Goal: Transaction & Acquisition: Subscribe to service/newsletter

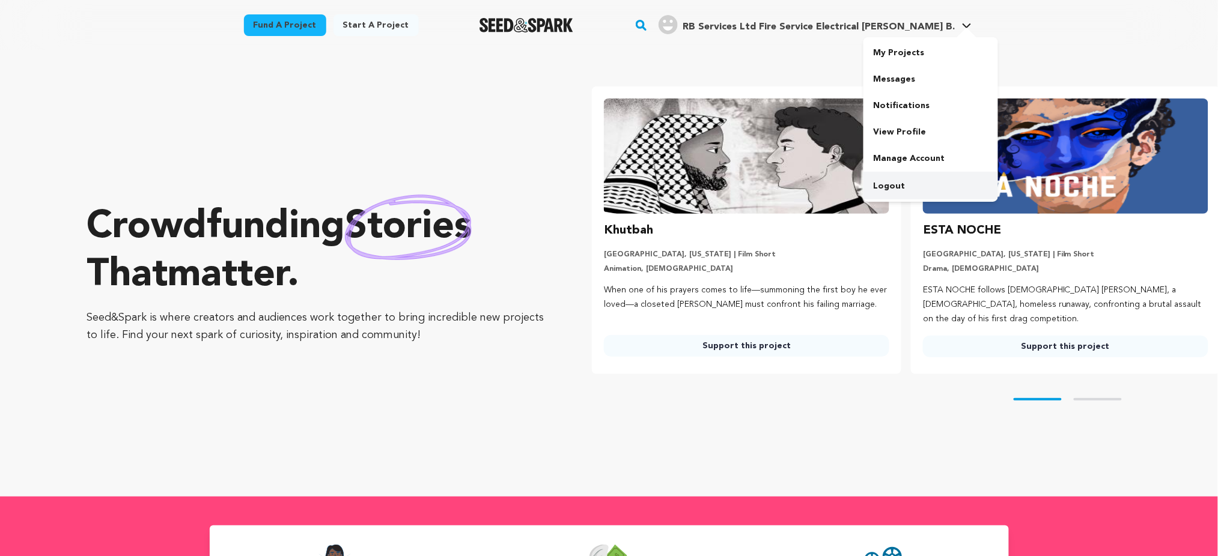
click at [898, 179] on link "Logout" at bounding box center [930, 186] width 135 height 26
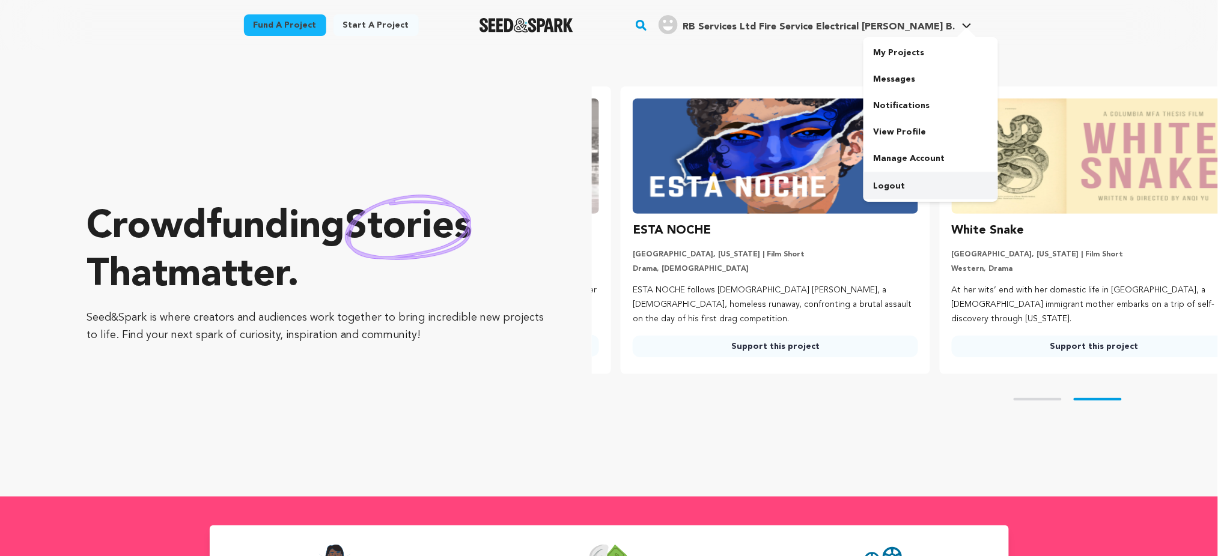
scroll to position [0, 329]
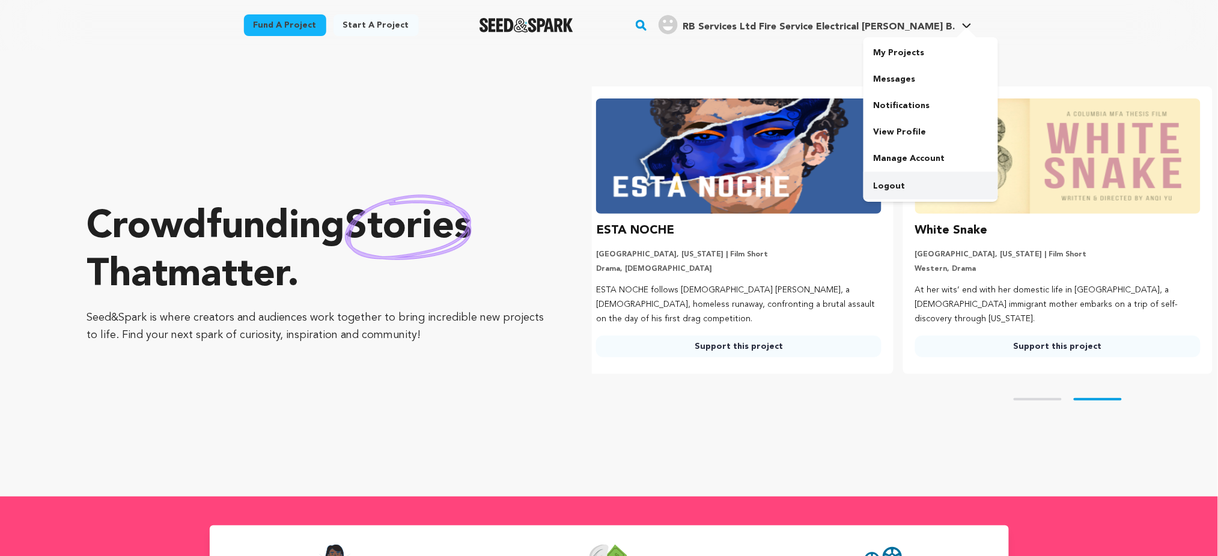
click at [883, 185] on link "Logout" at bounding box center [930, 186] width 135 height 26
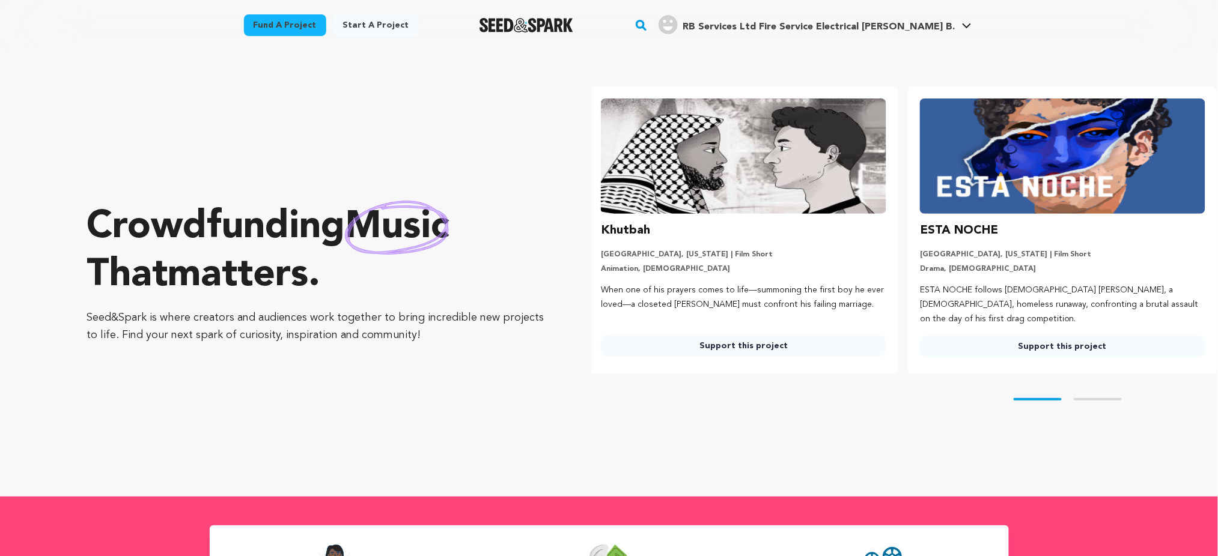
scroll to position [0, 0]
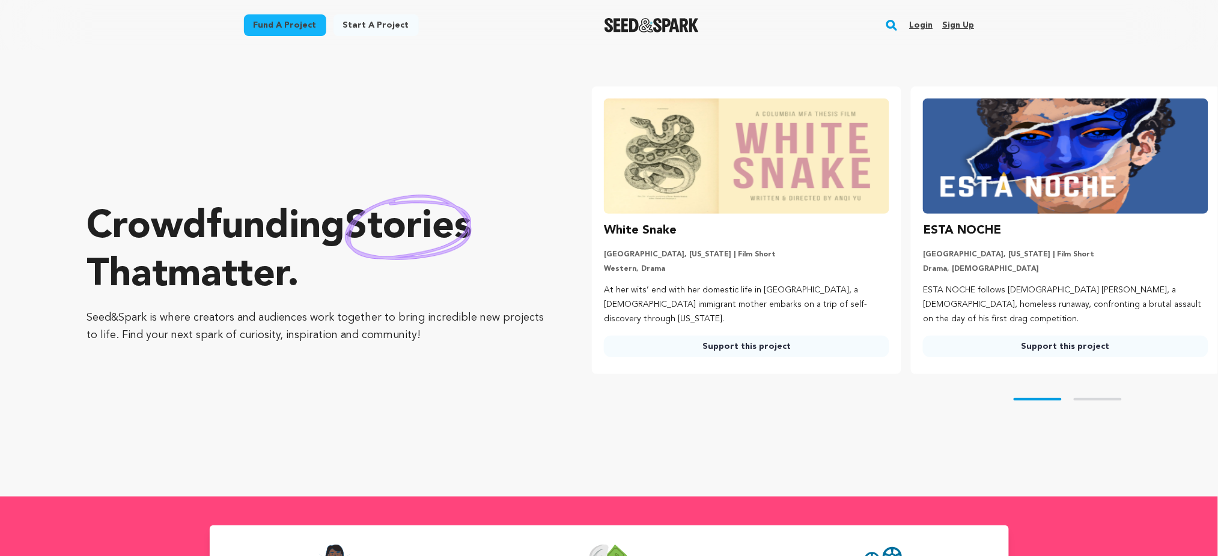
click at [953, 25] on link "Sign up" at bounding box center [958, 25] width 32 height 19
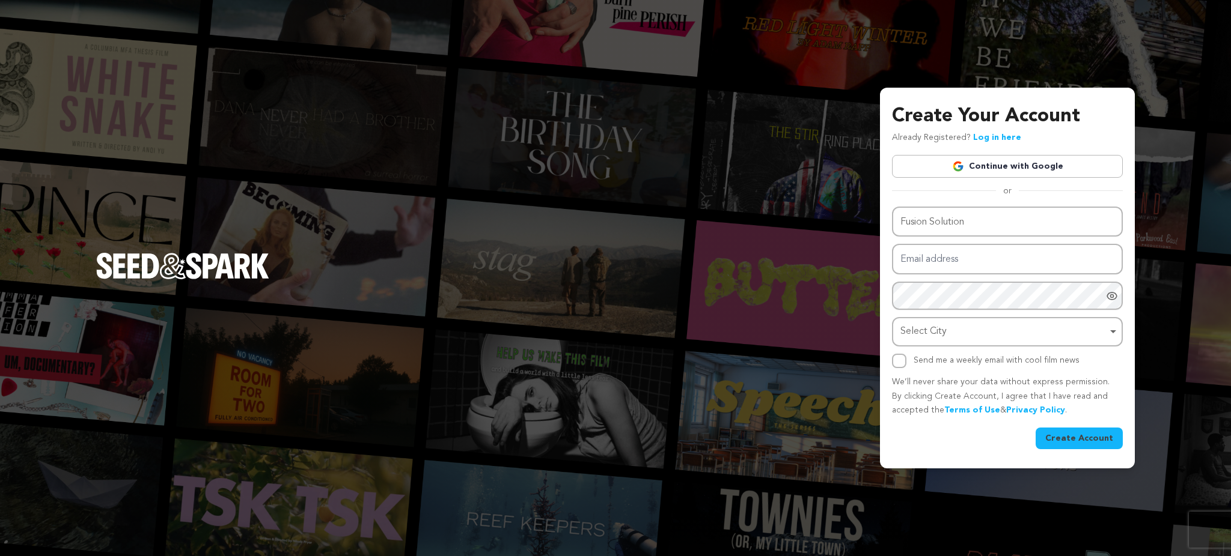
type input "Fusion Solution"
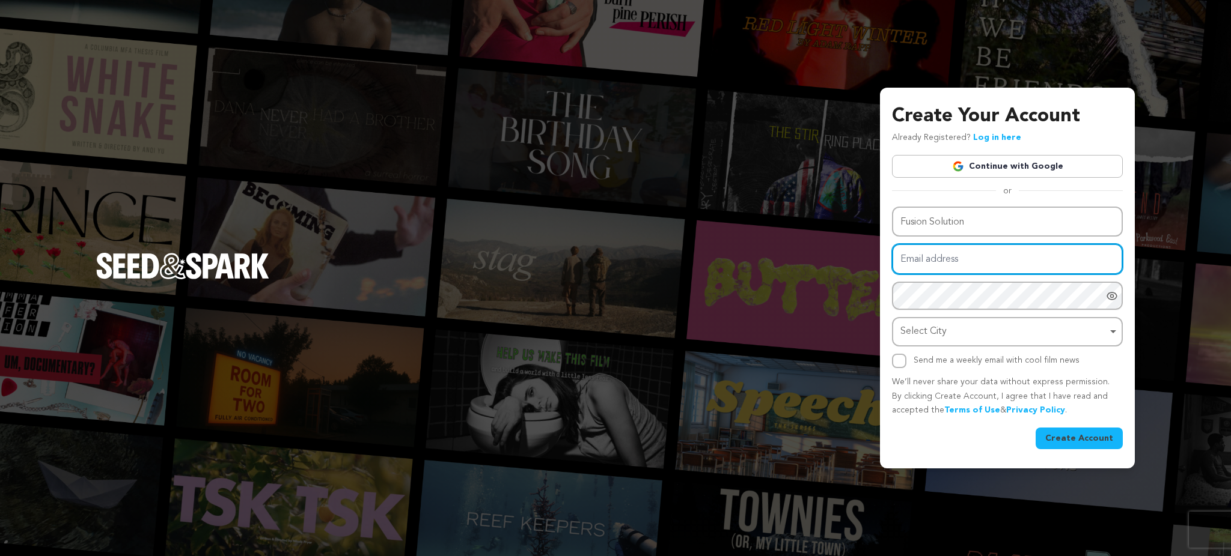
click at [922, 255] on input "Email address" at bounding box center [1007, 259] width 231 height 31
paste input "[EMAIL_ADDRESS][DOMAIN_NAME]"
type input "lukurisi@forexnews.bg"
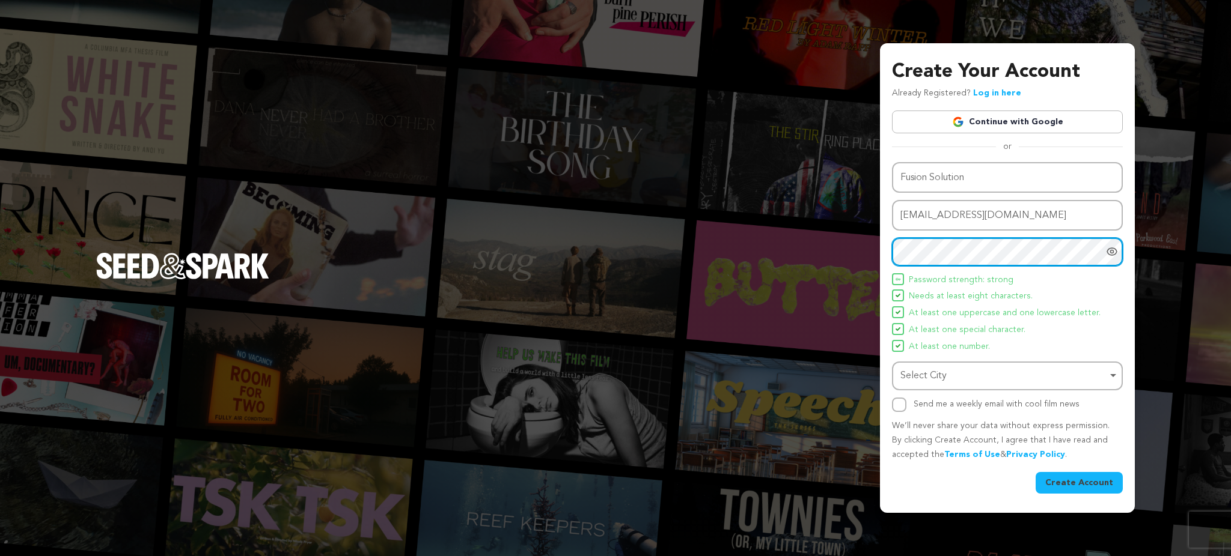
click at [917, 383] on div "Select City Remove item" at bounding box center [1003, 376] width 207 height 17
click at [918, 368] on div "Select City Remove item" at bounding box center [1003, 376] width 207 height 17
paste input "[GEOGRAPHIC_DATA]"
type input "[GEOGRAPHIC_DATA]"
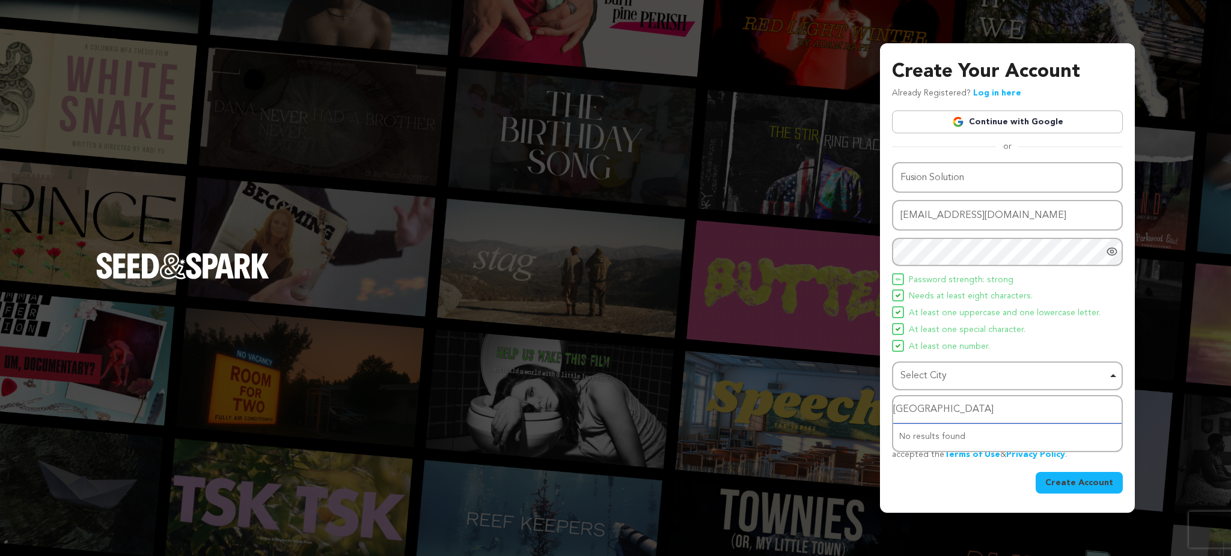
click at [912, 436] on div "No results found" at bounding box center [1007, 437] width 228 height 27
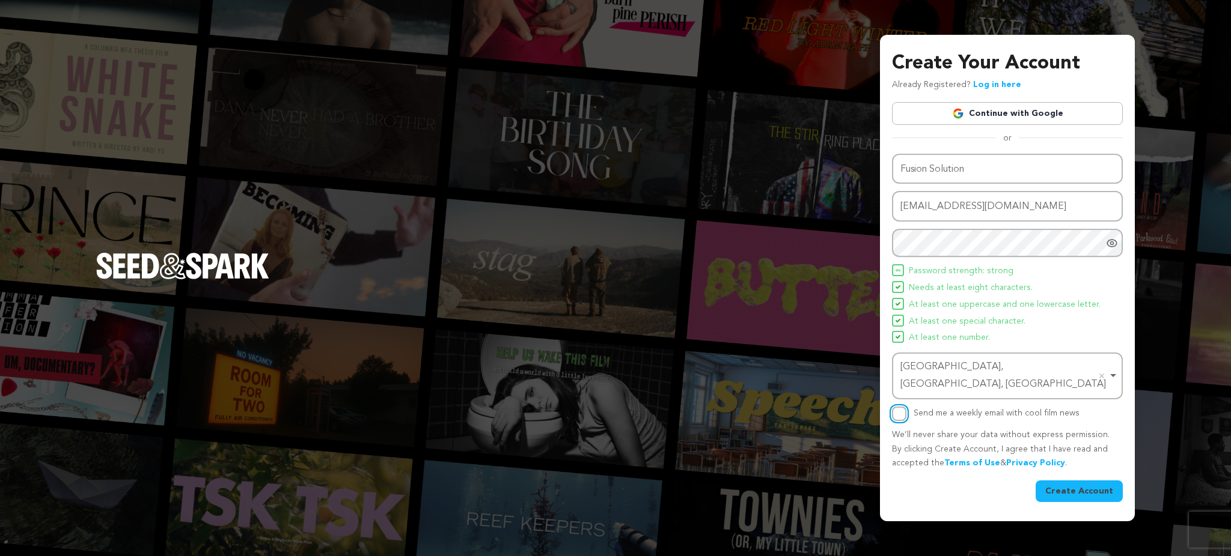
click at [903, 410] on input "Send me a weekly email with cool film news" at bounding box center [899, 414] width 14 height 14
checkbox input "true"
click at [1069, 481] on button "Create Account" at bounding box center [1078, 492] width 87 height 22
click at [1078, 481] on button "Create Account" at bounding box center [1078, 492] width 87 height 22
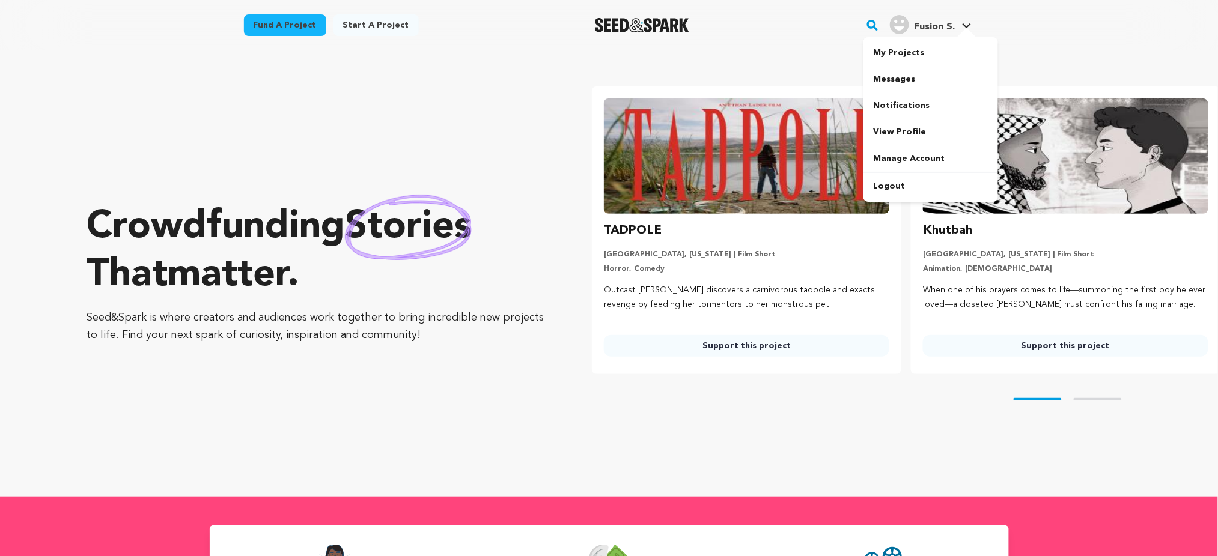
click at [946, 24] on span "Fusion S." at bounding box center [934, 27] width 41 height 10
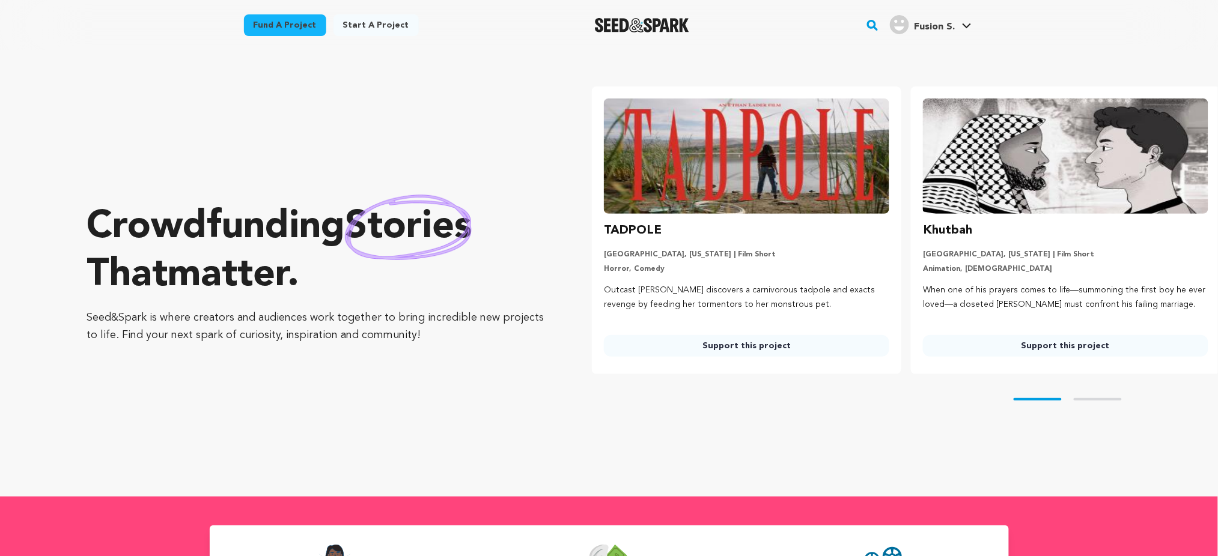
click at [946, 24] on span "Fusion S." at bounding box center [934, 27] width 41 height 10
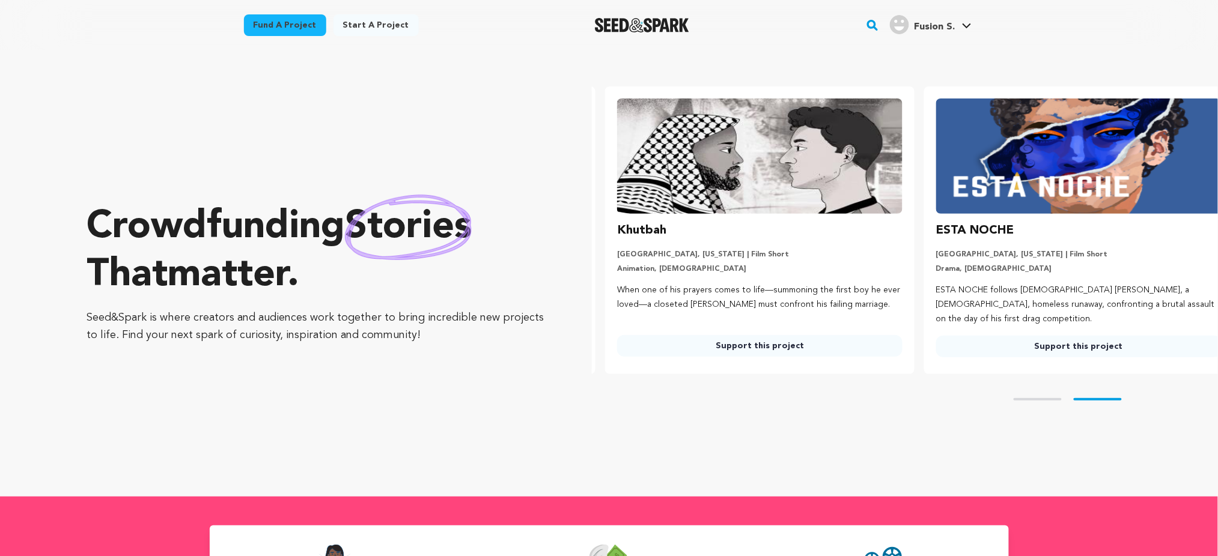
scroll to position [0, 329]
